Goal: Navigation & Orientation: Find specific page/section

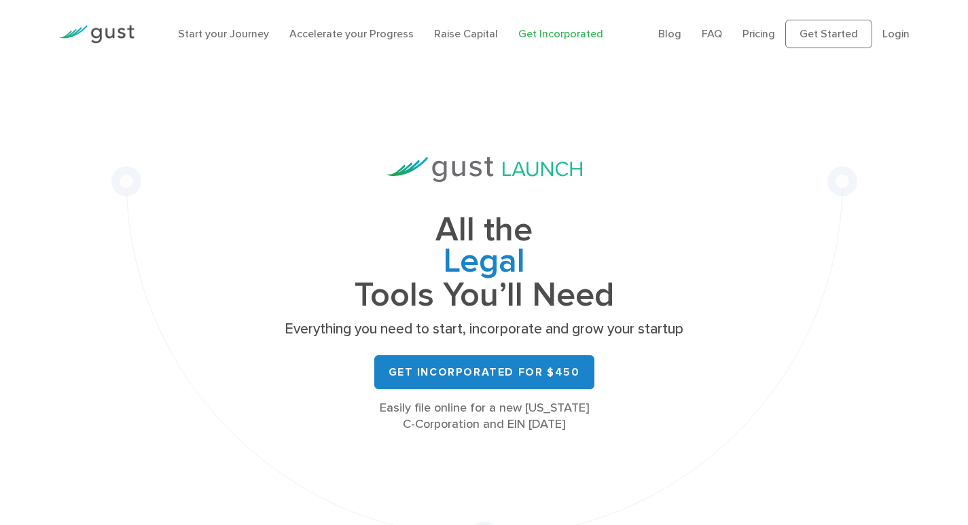
click at [807, 200] on div "All the Legal Cap Table Fundraising Governance Tools You’ll Need Everything you…" at bounding box center [484, 310] width 746 height 484
drag, startPoint x: 226, startPoint y: 162, endPoint x: 781, endPoint y: 131, distance: 555.4
click at [285, 154] on div "All the Legal Cap Table Fundraising Governance Tools You’ll Need Everything you…" at bounding box center [484, 310] width 746 height 484
drag, startPoint x: 781, startPoint y: 131, endPoint x: 357, endPoint y: 143, distance: 424.3
click at [777, 131] on div "All the Legal Cap Table Fundraising Governance Tools You’ll Need Everything you…" at bounding box center [484, 310] width 746 height 484
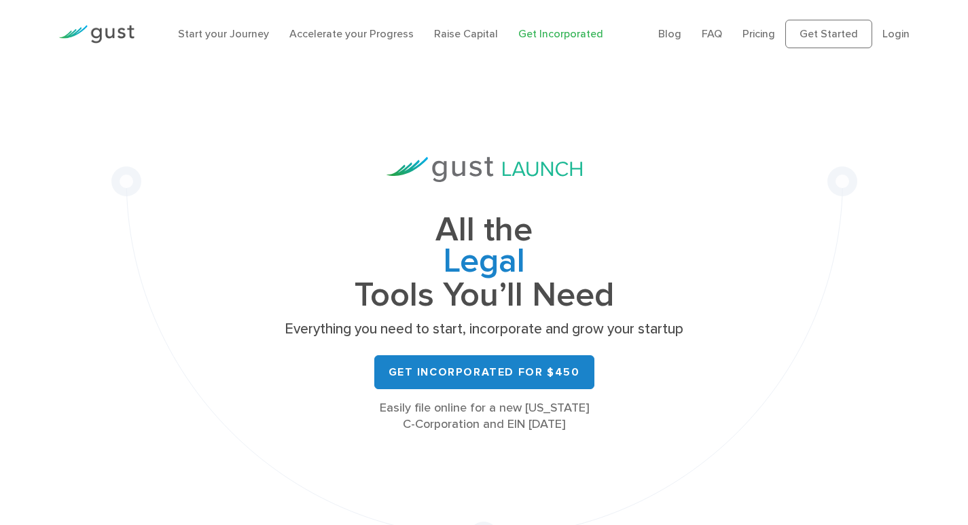
click at [357, 143] on div "All the Legal Cap Table Fundraising Governance Tools You’ll Need Everything you…" at bounding box center [484, 310] width 746 height 484
click at [501, 160] on img at bounding box center [485, 169] width 196 height 25
click at [561, 186] on div "All the Legal Cap Table Fundraising Governance Tools You’ll Need Everything you…" at bounding box center [485, 295] width 408 height 276
click at [595, 171] on div "All the Legal Cap Table Fundraising Governance Tools You’ll Need Everything you…" at bounding box center [485, 295] width 408 height 276
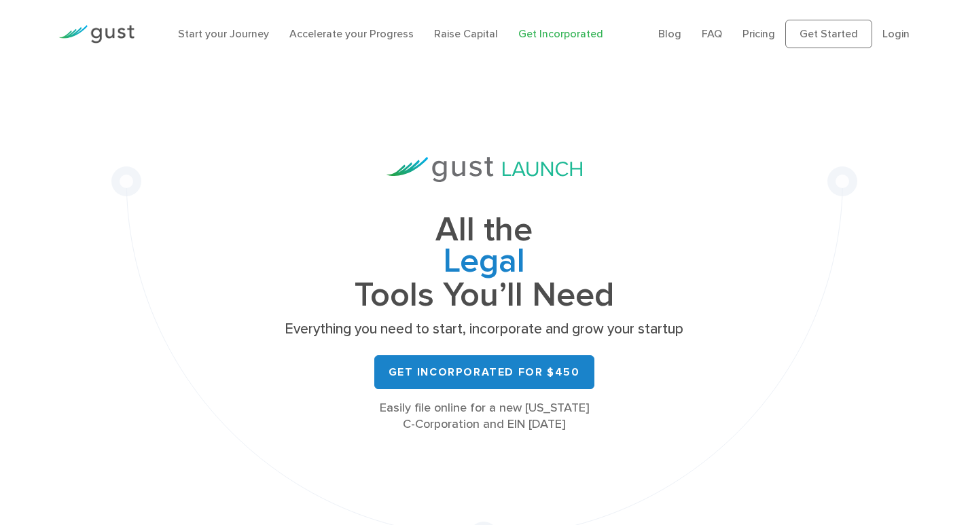
click at [595, 171] on div "All the Legal Cap Table Fundraising Governance Tools You’ll Need Everything you…" at bounding box center [485, 295] width 408 height 276
click at [489, 235] on h1 "All the Legal Cap Table Fundraising Governance Tools You’ll Need" at bounding box center [485, 263] width 408 height 96
click at [528, 235] on h1 "All the Legal Cap Table Fundraising Governance Tools You’ll Need" at bounding box center [485, 263] width 408 height 96
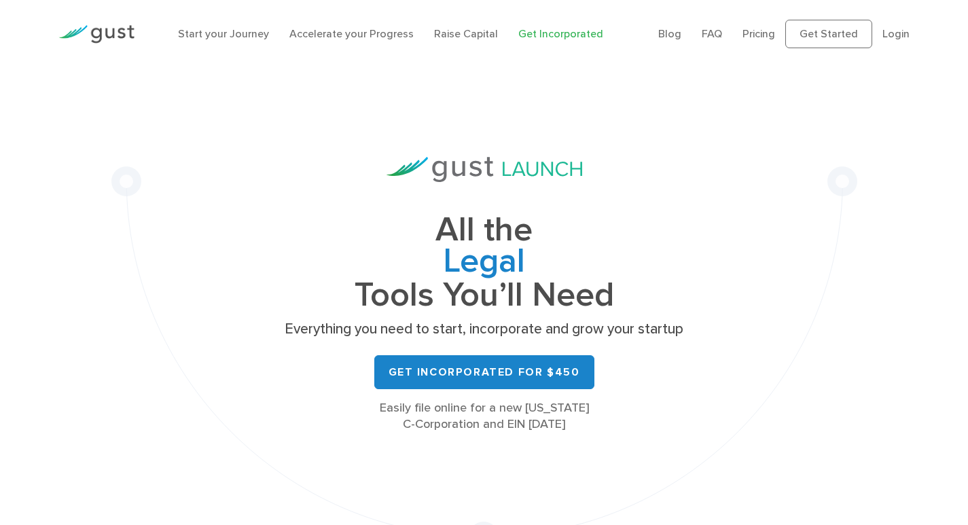
click at [528, 235] on h1 "All the Legal Cap Table Fundraising Governance Tools You’ll Need" at bounding box center [485, 263] width 408 height 96
click at [535, 229] on h1 "All the Legal Cap Table Fundraising Governance Tools You’ll Need" at bounding box center [485, 263] width 408 height 96
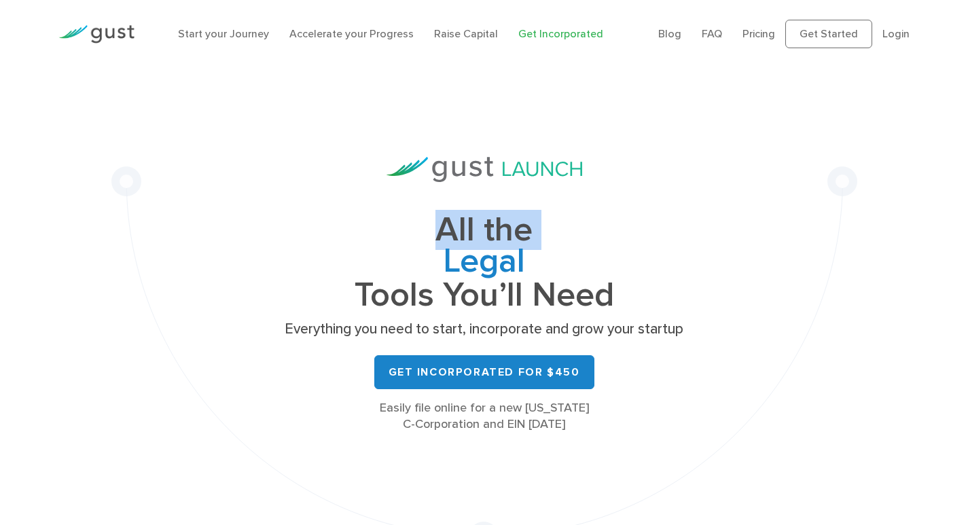
click at [535, 229] on h1 "All the Legal Cap Table Fundraising Governance Tools You’ll Need" at bounding box center [485, 263] width 408 height 96
click at [550, 222] on h1 "All the Legal Cap Table Fundraising Governance Tools You’ll Need" at bounding box center [485, 263] width 408 height 96
click at [502, 222] on h1 "All the Legal Cap Table Fundraising Governance Tools You’ll Need" at bounding box center [485, 263] width 408 height 96
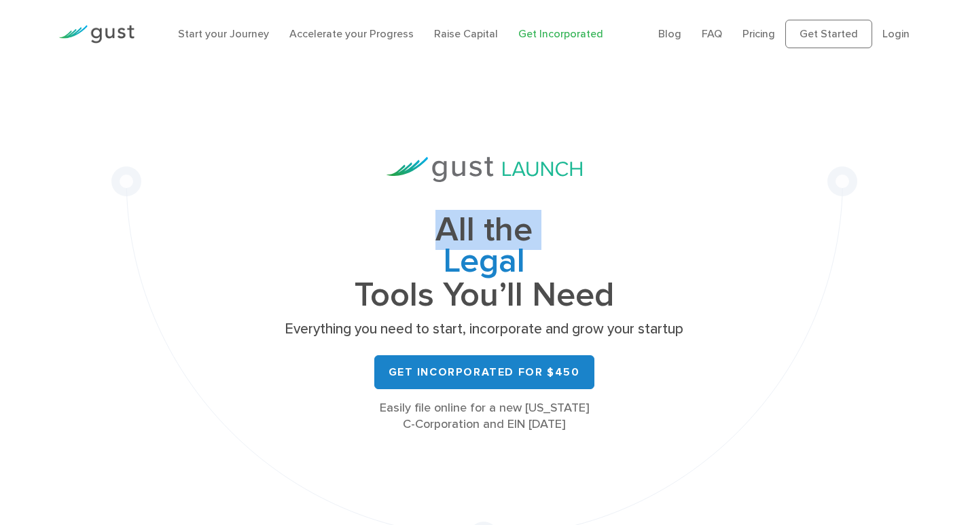
click at [499, 230] on h1 "All the Legal Cap Table Fundraising Governance Tools You’ll Need" at bounding box center [485, 263] width 408 height 96
drag, startPoint x: 441, startPoint y: 226, endPoint x: 613, endPoint y: 302, distance: 188.0
click at [613, 302] on h1 "All the Legal Cap Table Fundraising Governance Tools You’ll Need" at bounding box center [485, 263] width 408 height 96
click at [627, 309] on h1 "All the Legal Cap Table Fundraising Governance Tools You’ll Need" at bounding box center [485, 263] width 408 height 96
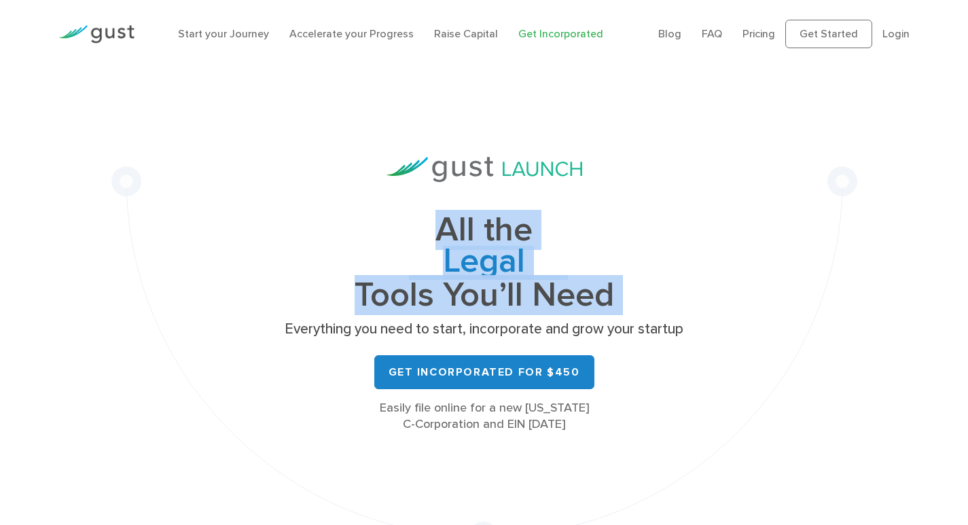
drag, startPoint x: 627, startPoint y: 309, endPoint x: 450, endPoint y: 236, distance: 192.0
click at [450, 237] on h1 "All the Legal Cap Table Fundraising Governance Tools You’ll Need" at bounding box center [485, 263] width 408 height 96
click at [443, 228] on h1 "All the Legal Cap Table Fundraising Governance Tools You’ll Need" at bounding box center [485, 263] width 408 height 96
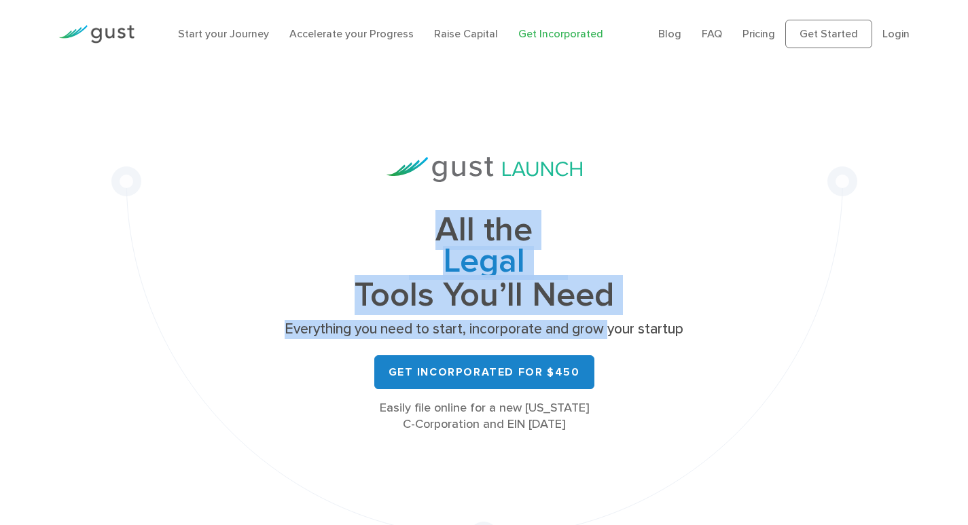
drag, startPoint x: 443, startPoint y: 228, endPoint x: 614, endPoint y: 328, distance: 198.6
click at [610, 333] on div "All the Legal Cap Table Fundraising Governance Tools You’ll Need Everything you…" at bounding box center [485, 295] width 408 height 276
click at [620, 307] on h1 "All the Legal Cap Table Fundraising Governance Tools You’ll Need" at bounding box center [485, 263] width 408 height 96
drag, startPoint x: 579, startPoint y: 298, endPoint x: 410, endPoint y: 235, distance: 179.8
click at [410, 236] on h1 "All the Legal Cap Table Fundraising Governance Tools You’ll Need" at bounding box center [485, 263] width 408 height 96
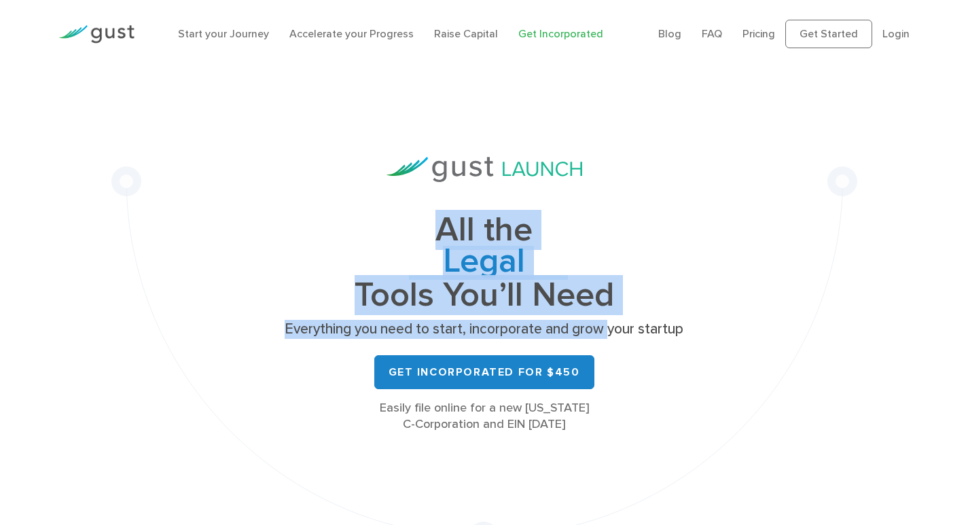
click at [431, 226] on h1 "All the Legal Cap Table Fundraising Governance Tools You’ll Need" at bounding box center [485, 263] width 408 height 96
drag, startPoint x: 441, startPoint y: 224, endPoint x: 714, endPoint y: 353, distance: 302.2
click at [714, 353] on div "All the Legal Cap Table Fundraising Governance Tools You’ll Need Everything you…" at bounding box center [484, 310] width 746 height 484
click at [706, 338] on div "All the Legal Cap Table Fundraising Governance Tools You’ll Need Everything you…" at bounding box center [484, 310] width 746 height 484
drag, startPoint x: 441, startPoint y: 230, endPoint x: 695, endPoint y: 313, distance: 266.9
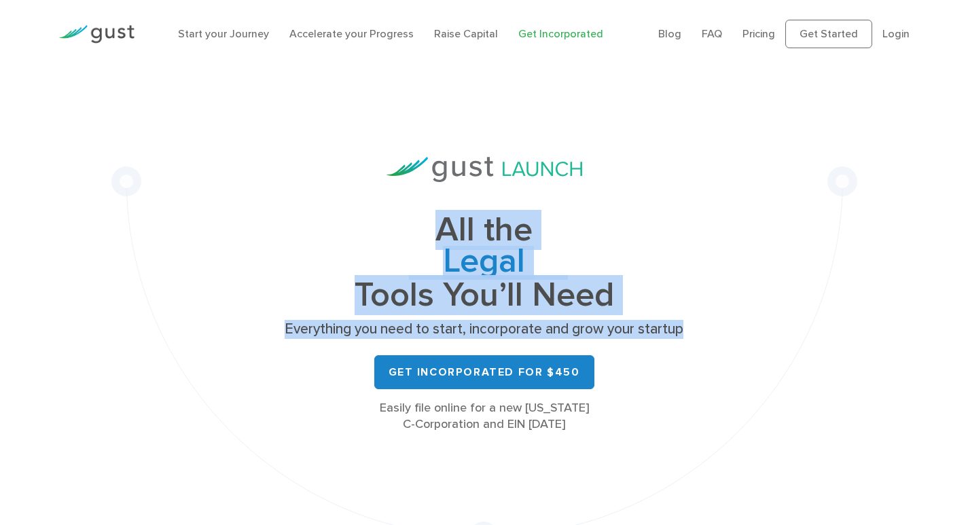
click at [695, 313] on div "All the Legal Cap Table Fundraising Governance Tools You’ll Need Everything you…" at bounding box center [484, 310] width 746 height 484
drag, startPoint x: 440, startPoint y: 225, endPoint x: 729, endPoint y: 349, distance: 314.2
click at [729, 349] on div "All the Legal Cap Table Fundraising Governance Tools You’ll Need Everything you…" at bounding box center [484, 310] width 746 height 484
click at [704, 331] on div "All the Legal Cap Table Fundraising Governance Tools You’ll Need Everything you…" at bounding box center [484, 310] width 746 height 484
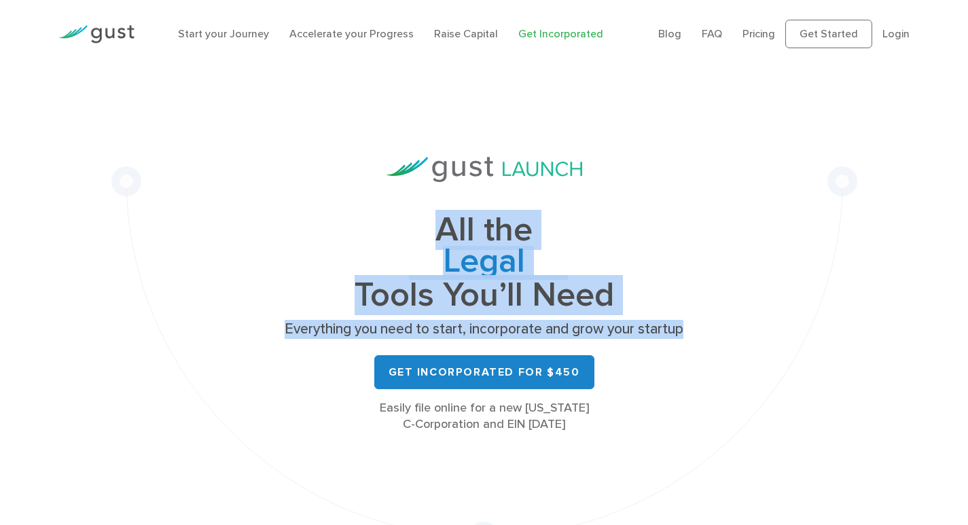
drag, startPoint x: 692, startPoint y: 331, endPoint x: 442, endPoint y: 221, distance: 273.3
click at [442, 221] on div "All the Legal Cap Table Fundraising Governance Tools You’ll Need Everything you…" at bounding box center [484, 310] width 746 height 484
click at [441, 226] on h1 "All the Legal Cap Table Fundraising Governance Tools You’ll Need" at bounding box center [485, 263] width 408 height 96
drag, startPoint x: 441, startPoint y: 228, endPoint x: 771, endPoint y: 377, distance: 362.3
click at [771, 377] on div "All the Legal Cap Table Fundraising Governance Tools You’ll Need Everything you…" at bounding box center [484, 310] width 746 height 484
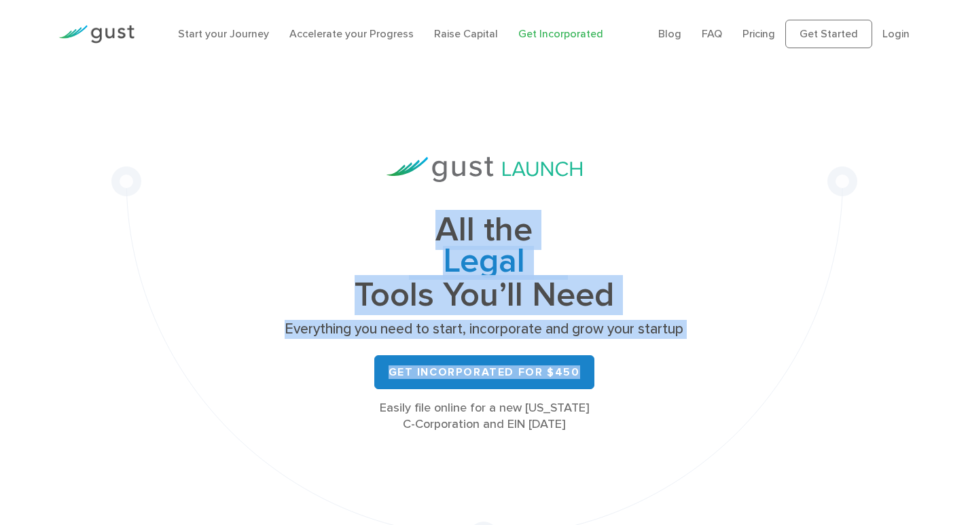
click at [702, 324] on div "All the Legal Cap Table Fundraising Governance Tools You’ll Need Everything you…" at bounding box center [484, 310] width 746 height 484
drag, startPoint x: 439, startPoint y: 233, endPoint x: 687, endPoint y: 329, distance: 265.9
click at [687, 329] on div "All the Legal Cap Table Fundraising Governance Tools You’ll Need Everything you…" at bounding box center [485, 295] width 408 height 276
click at [687, 329] on p "Everything you need to start, incorporate and grow your startup" at bounding box center [485, 329] width 408 height 19
drag, startPoint x: 439, startPoint y: 226, endPoint x: 705, endPoint y: 344, distance: 290.6
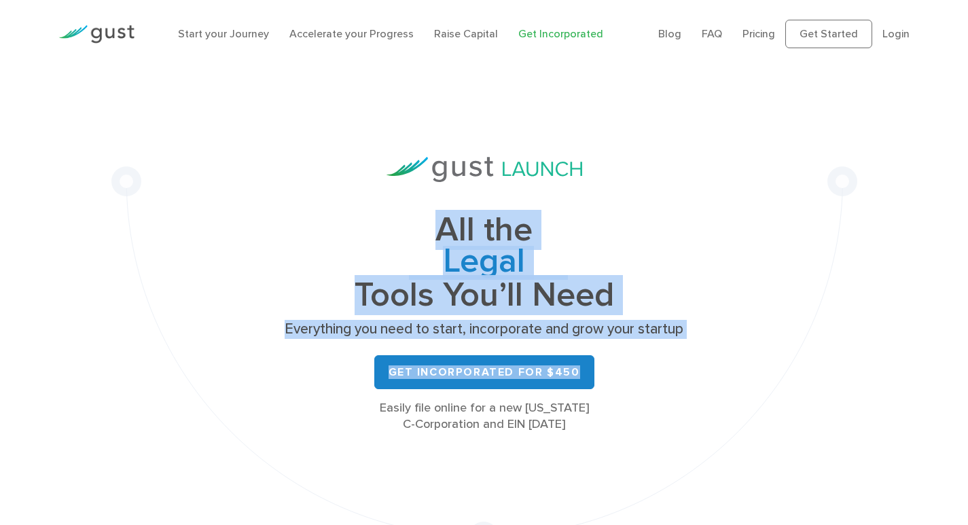
click at [705, 344] on div "All the Legal Cap Table Fundraising Governance Tools You’ll Need Everything you…" at bounding box center [484, 310] width 746 height 484
click at [620, 306] on h1 "All the Legal Cap Table Fundraising Governance Tools You’ll Need" at bounding box center [485, 263] width 408 height 96
drag, startPoint x: 442, startPoint y: 227, endPoint x: 719, endPoint y: 323, distance: 292.7
click at [719, 323] on div "All the Legal Cap Table Fundraising Governance Tools You’ll Need Everything you…" at bounding box center [484, 310] width 746 height 484
click at [536, 251] on span "Legal" at bounding box center [485, 263] width 408 height 34
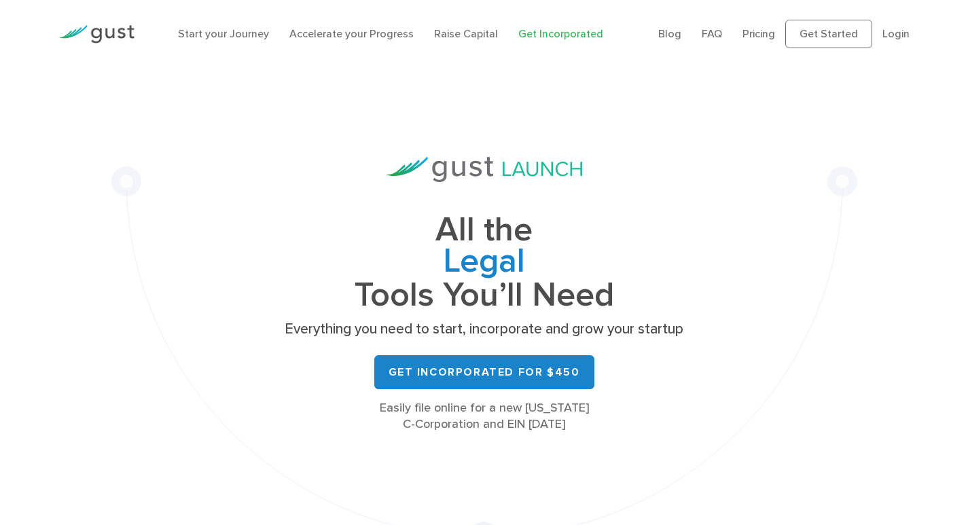
click at [440, 227] on h1 "All the Legal Cap Table Fundraising Governance Tools You’ll Need" at bounding box center [485, 263] width 408 height 96
click at [461, 246] on div "Legal Cap Table Fundraising Governance" at bounding box center [485, 263] width 408 height 34
click at [461, 314] on span "Fundraising" at bounding box center [485, 331] width 408 height 34
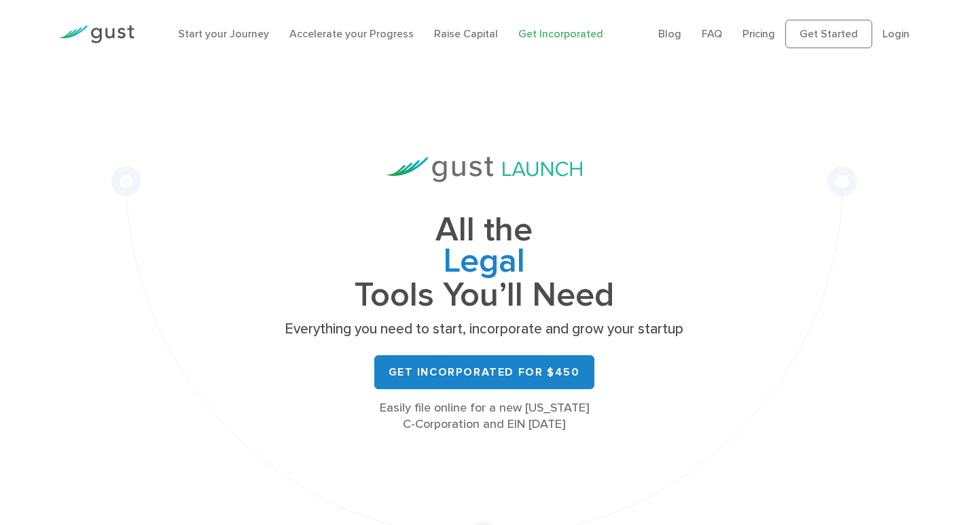
click at [461, 314] on span "Fundraising" at bounding box center [485, 331] width 408 height 34
click at [489, 225] on h1 "All the Legal Cap Table Fundraising Governance Tools You’ll Need" at bounding box center [485, 263] width 408 height 96
click at [555, 220] on h1 "All the Legal Cap Table Fundraising Governance Tools You’ll Need" at bounding box center [485, 263] width 408 height 96
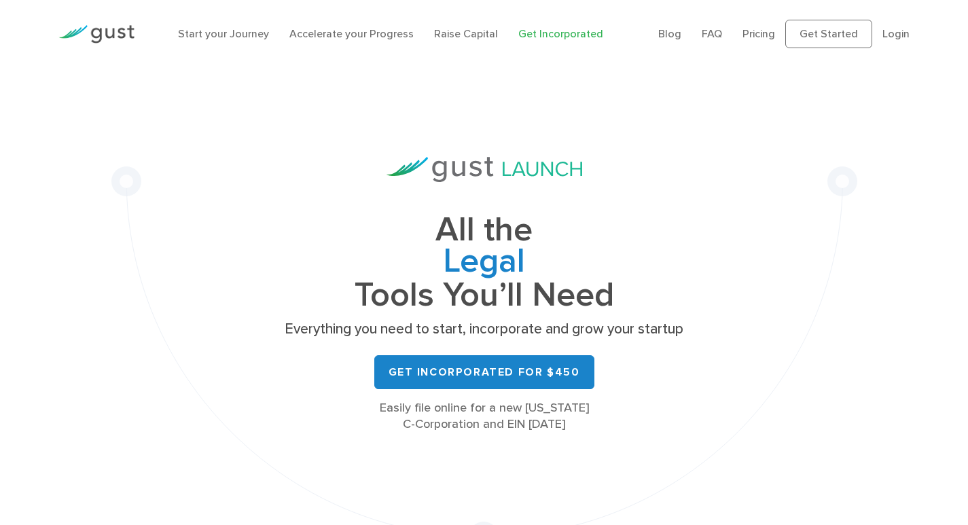
click at [629, 174] on div "All the Legal Cap Table Fundraising Governance Tools You’ll Need Everything you…" at bounding box center [485, 295] width 408 height 276
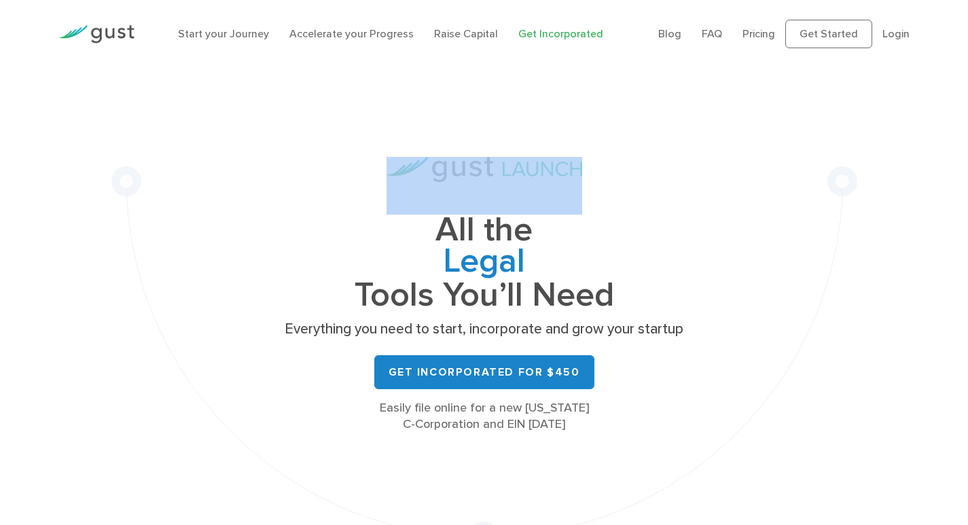
click at [629, 174] on div "All the Legal Cap Table Fundraising Governance Tools You’ll Need Everything you…" at bounding box center [485, 295] width 408 height 276
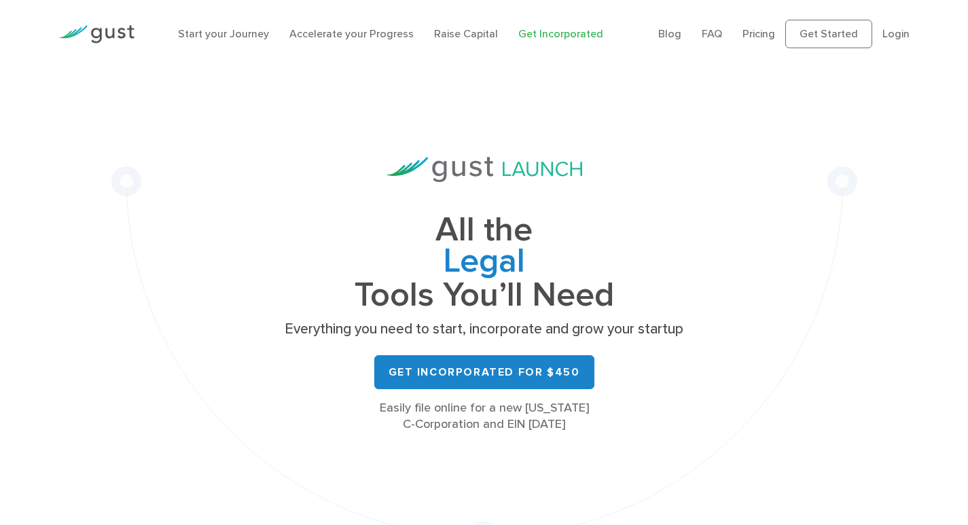
click at [556, 232] on h1 "All the Legal Cap Table Fundraising Governance Tools You’ll Need" at bounding box center [485, 263] width 408 height 96
click at [519, 348] on span "Governance" at bounding box center [485, 365] width 408 height 34
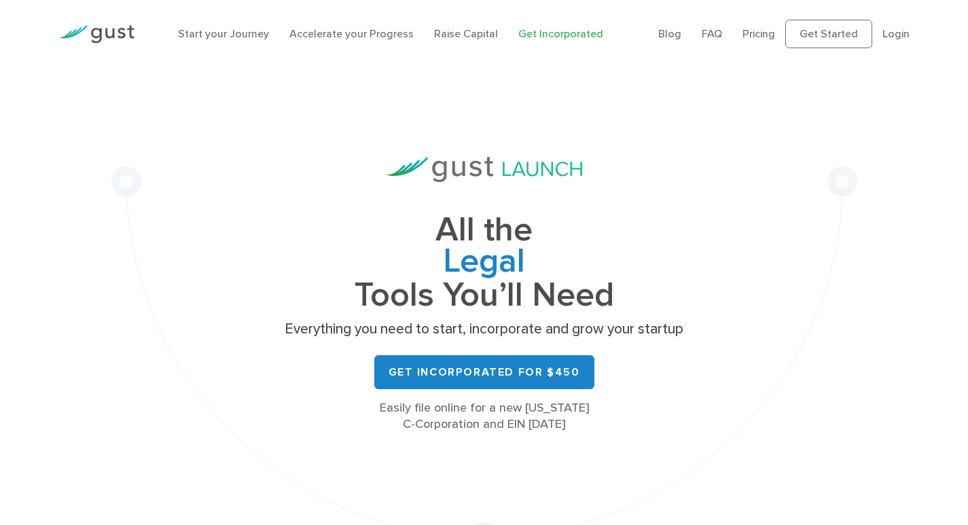
click at [519, 348] on span "Governance" at bounding box center [485, 365] width 408 height 34
click at [511, 227] on h1 "All the Legal Cap Table Fundraising Governance Tools You’ll Need" at bounding box center [485, 263] width 408 height 96
drag, startPoint x: 511, startPoint y: 227, endPoint x: 600, endPoint y: 226, distance: 89.0
click at [514, 226] on h1 "All the Legal Cap Table Fundraising Governance Tools You’ll Need" at bounding box center [485, 263] width 408 height 96
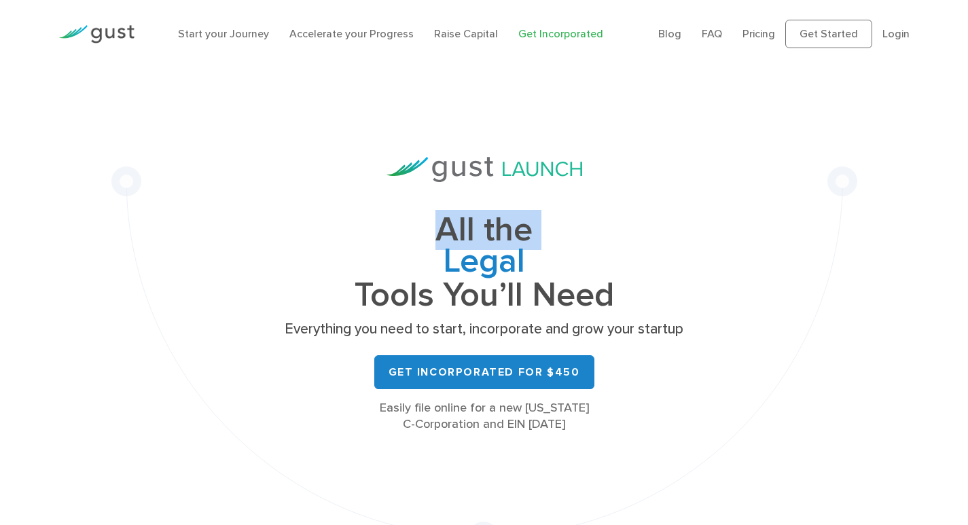
click at [648, 226] on h1 "All the Legal Cap Table Fundraising Governance Tools You’ll Need" at bounding box center [485, 263] width 408 height 96
